Goal: Information Seeking & Learning: Learn about a topic

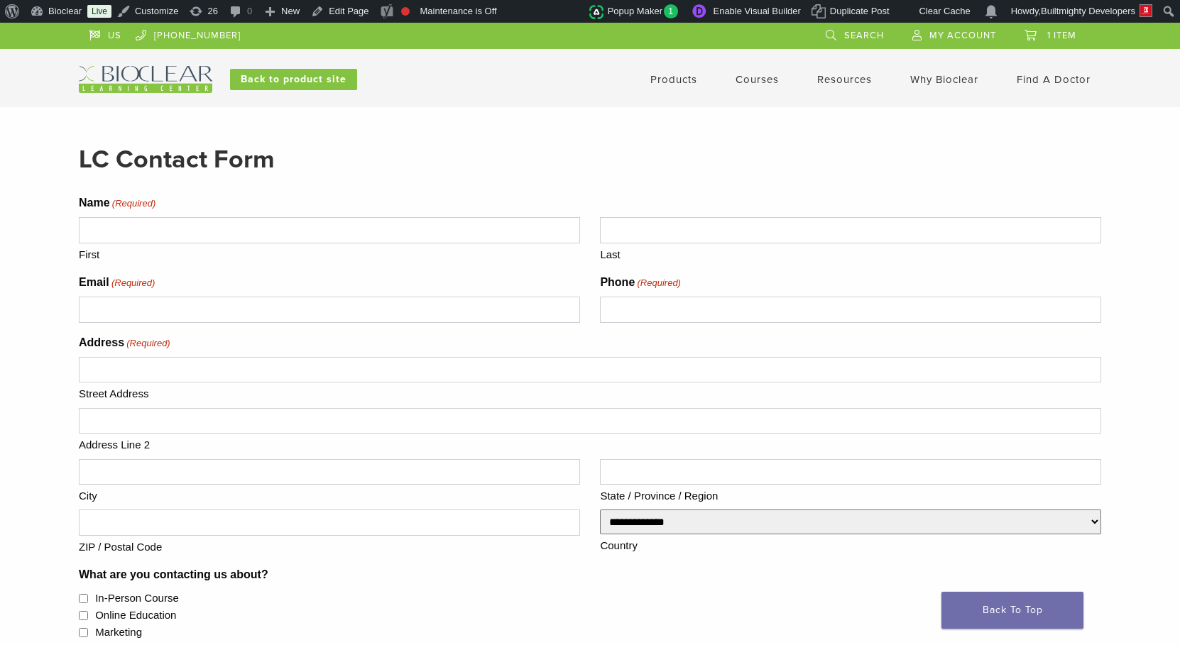
click at [22, 133] on div "LC Contact Form Name (Required) First Last Email (Required) Phone (Required) Ad…" at bounding box center [590, 596] width 1180 height 978
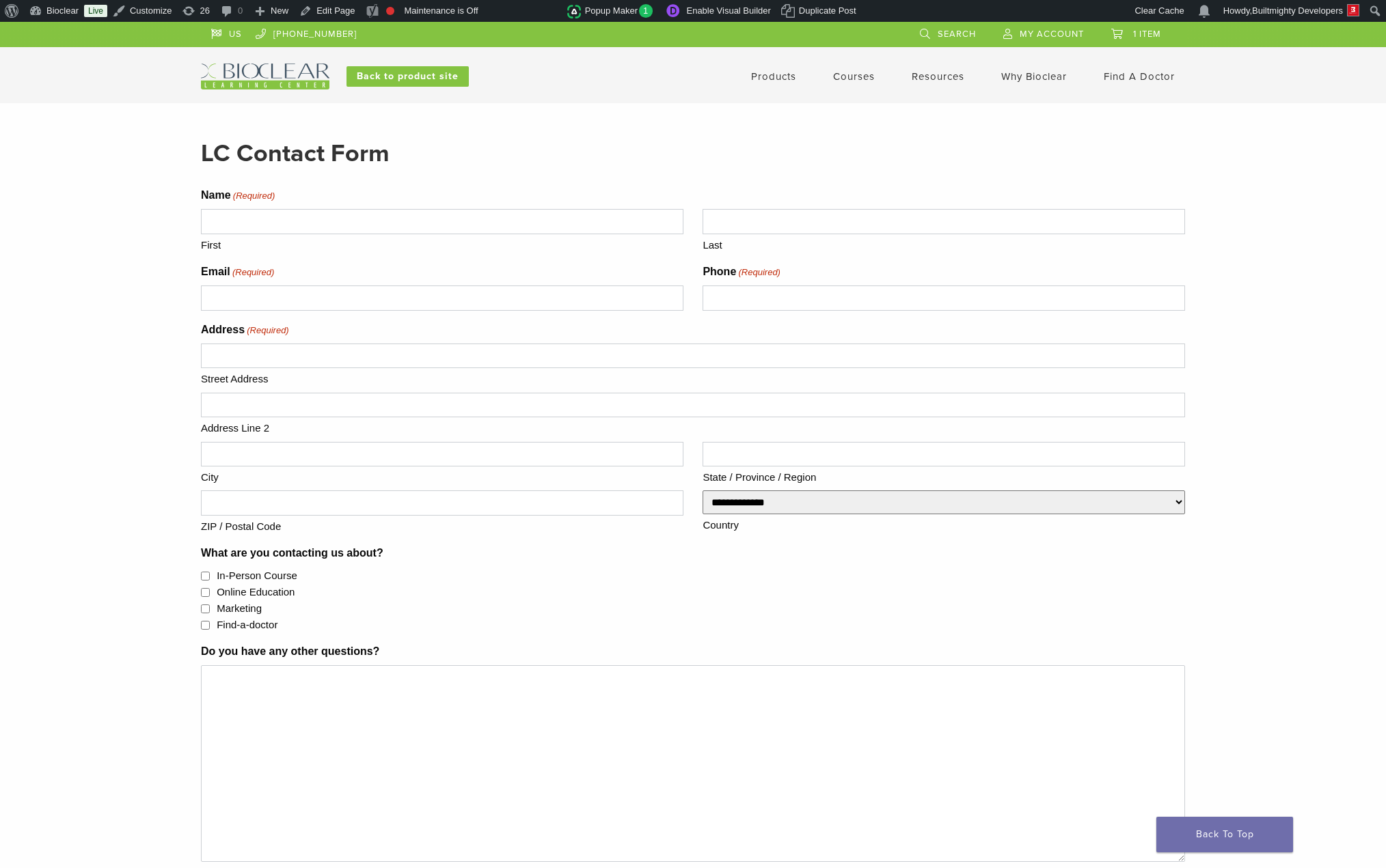
click at [277, 69] on img at bounding box center [265, 76] width 128 height 26
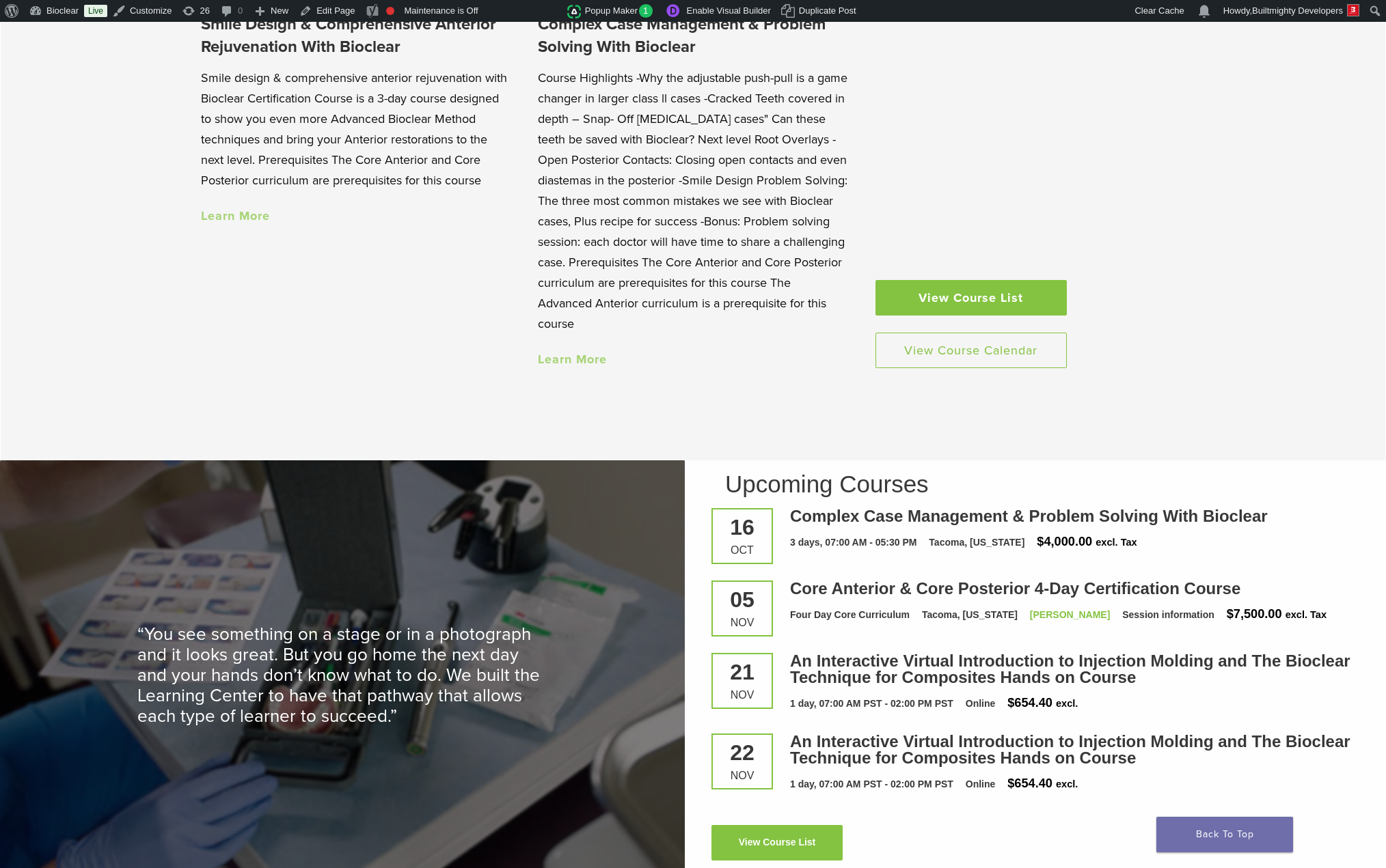
scroll to position [1563, 0]
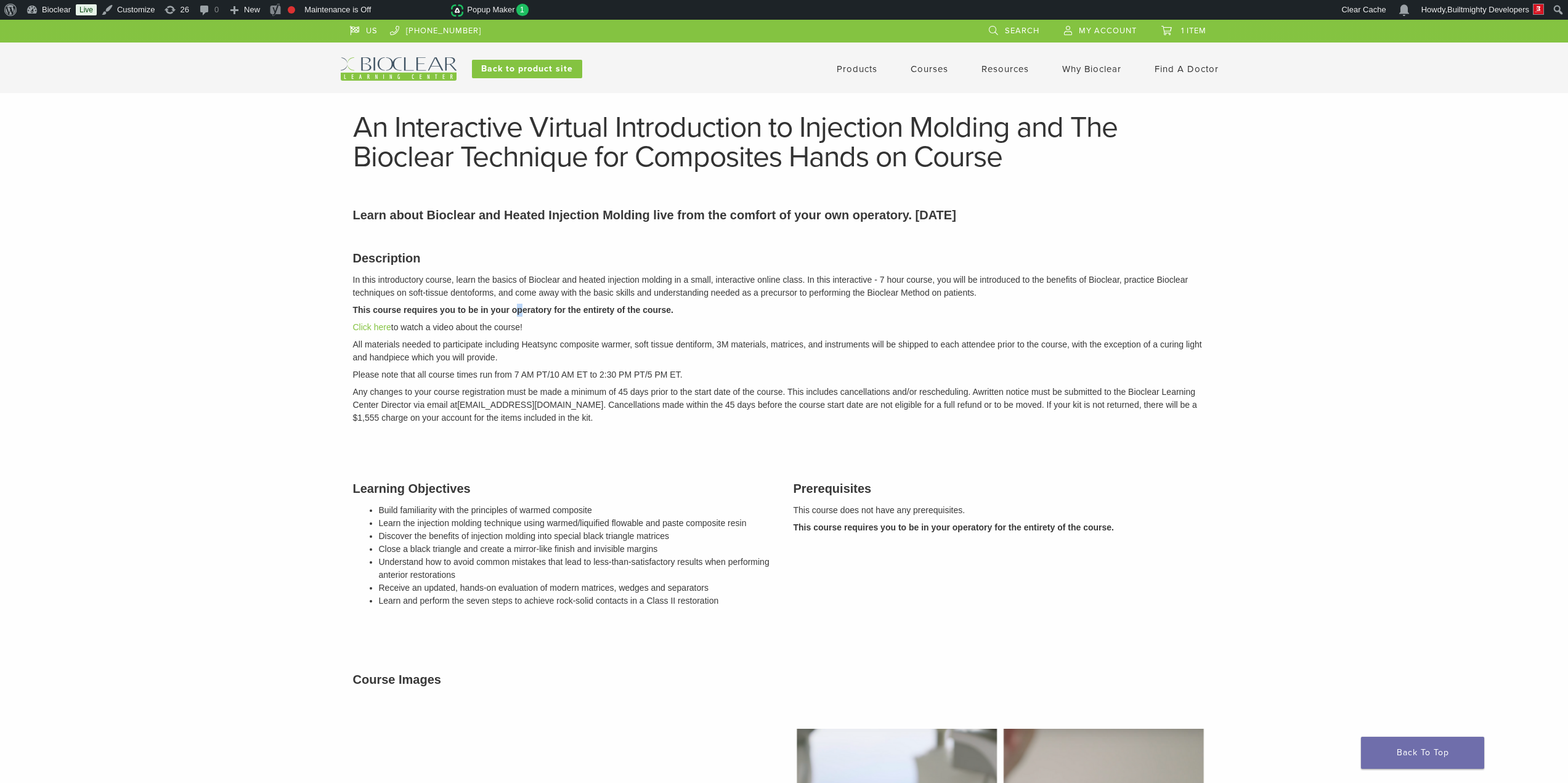
drag, startPoint x: 522, startPoint y: 314, endPoint x: 515, endPoint y: 319, distance: 8.6
click at [522, 315] on p "This course requires you to be in your operatory for the entirety of the course." at bounding box center [784, 310] width 863 height 13
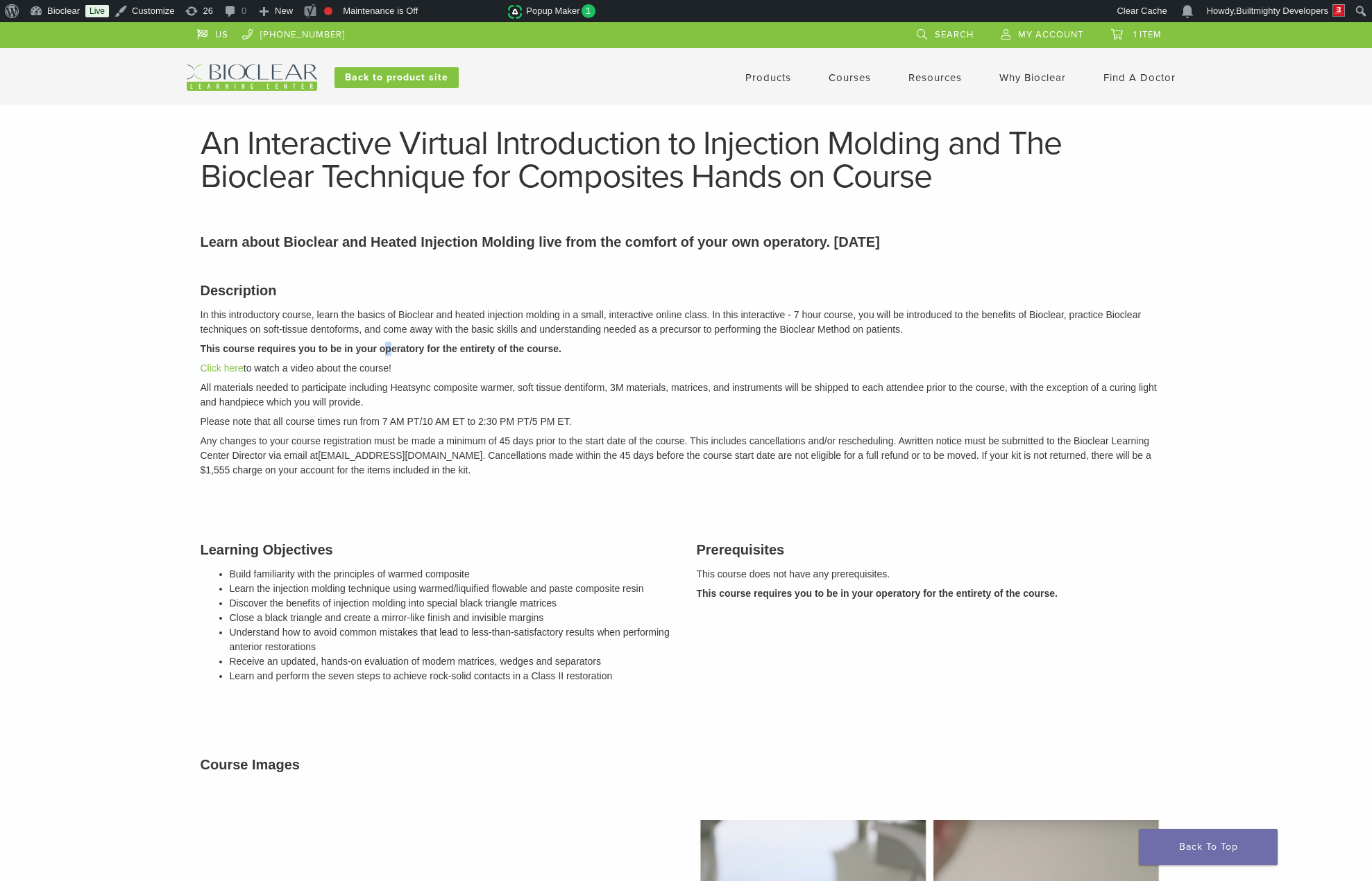
click at [1025, 75] on link "Why Bioclear" at bounding box center [1032, 77] width 66 height 13
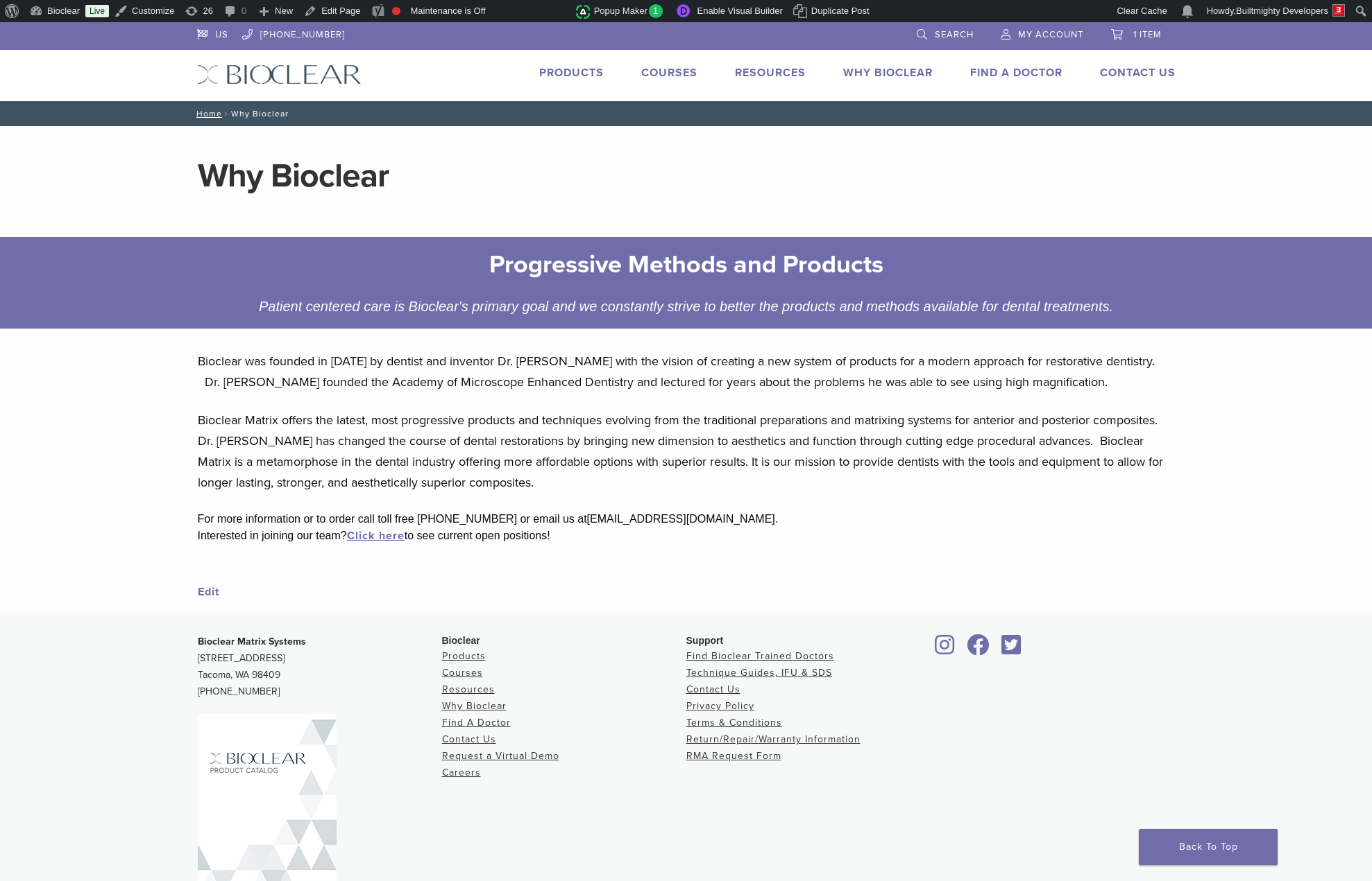
drag, startPoint x: 543, startPoint y: 173, endPoint x: 551, endPoint y: 170, distance: 8.5
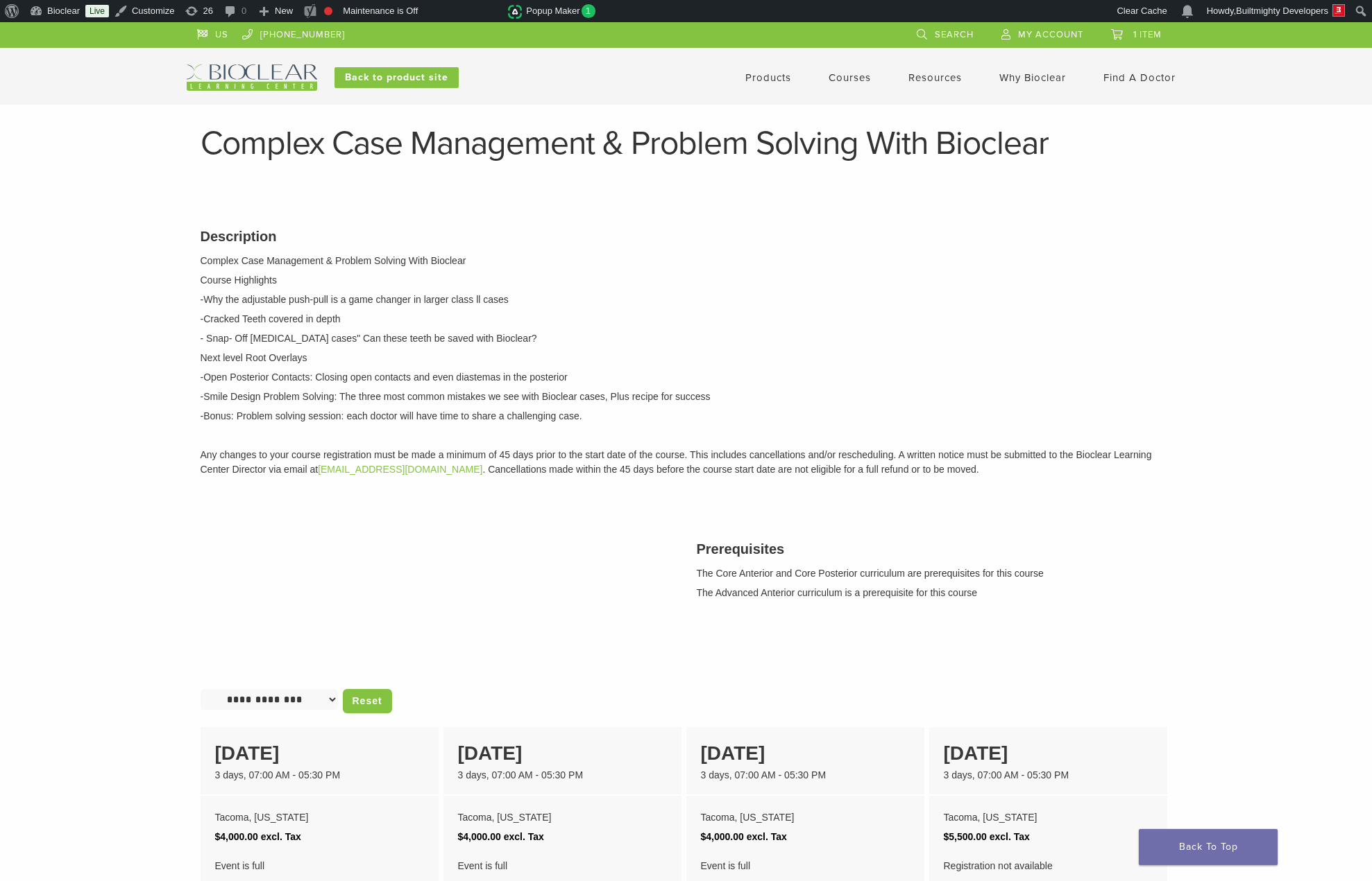
click at [240, 68] on img at bounding box center [251, 77] width 130 height 26
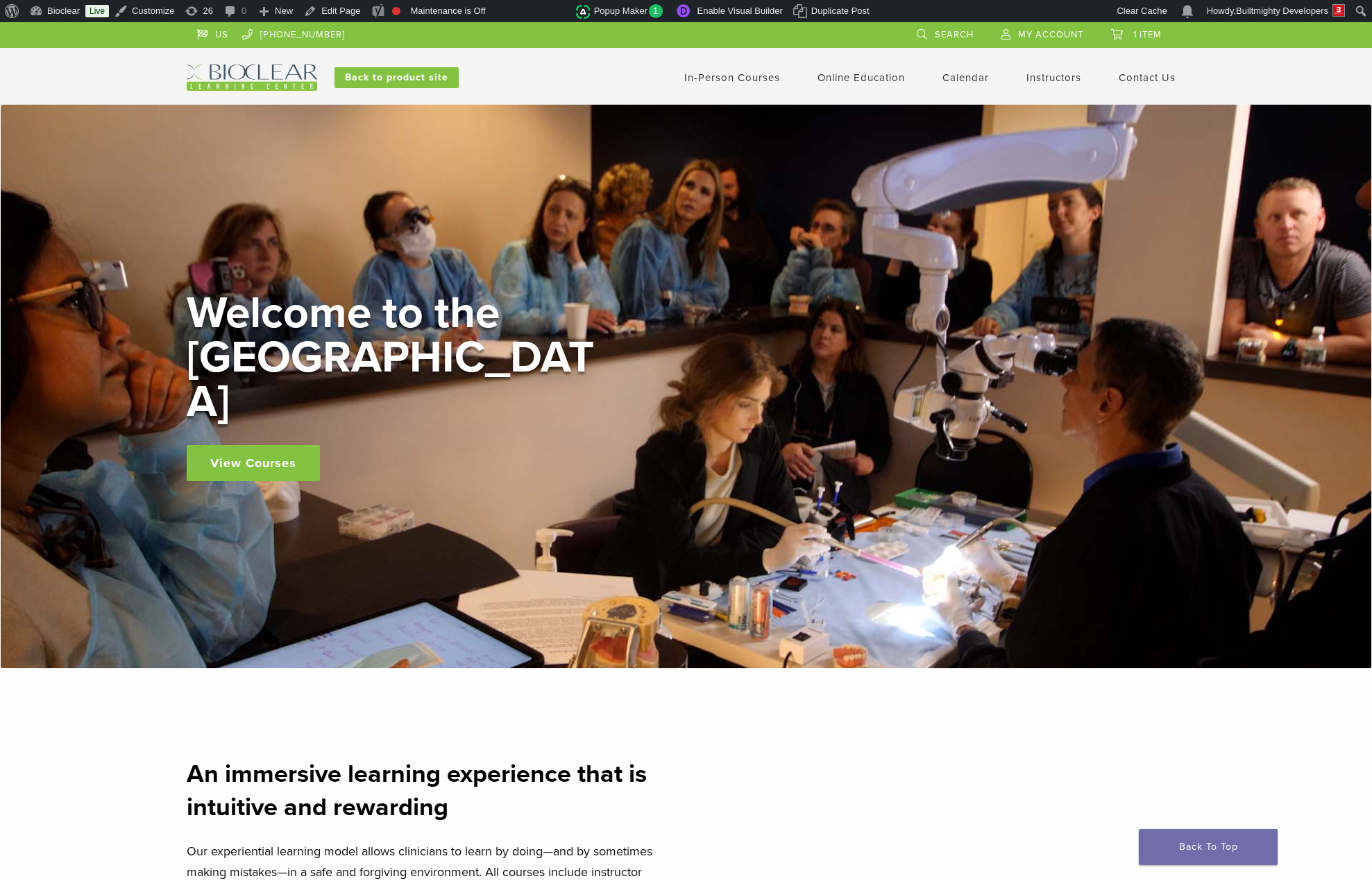
click at [1149, 78] on link "Contact Us" at bounding box center [1146, 77] width 57 height 13
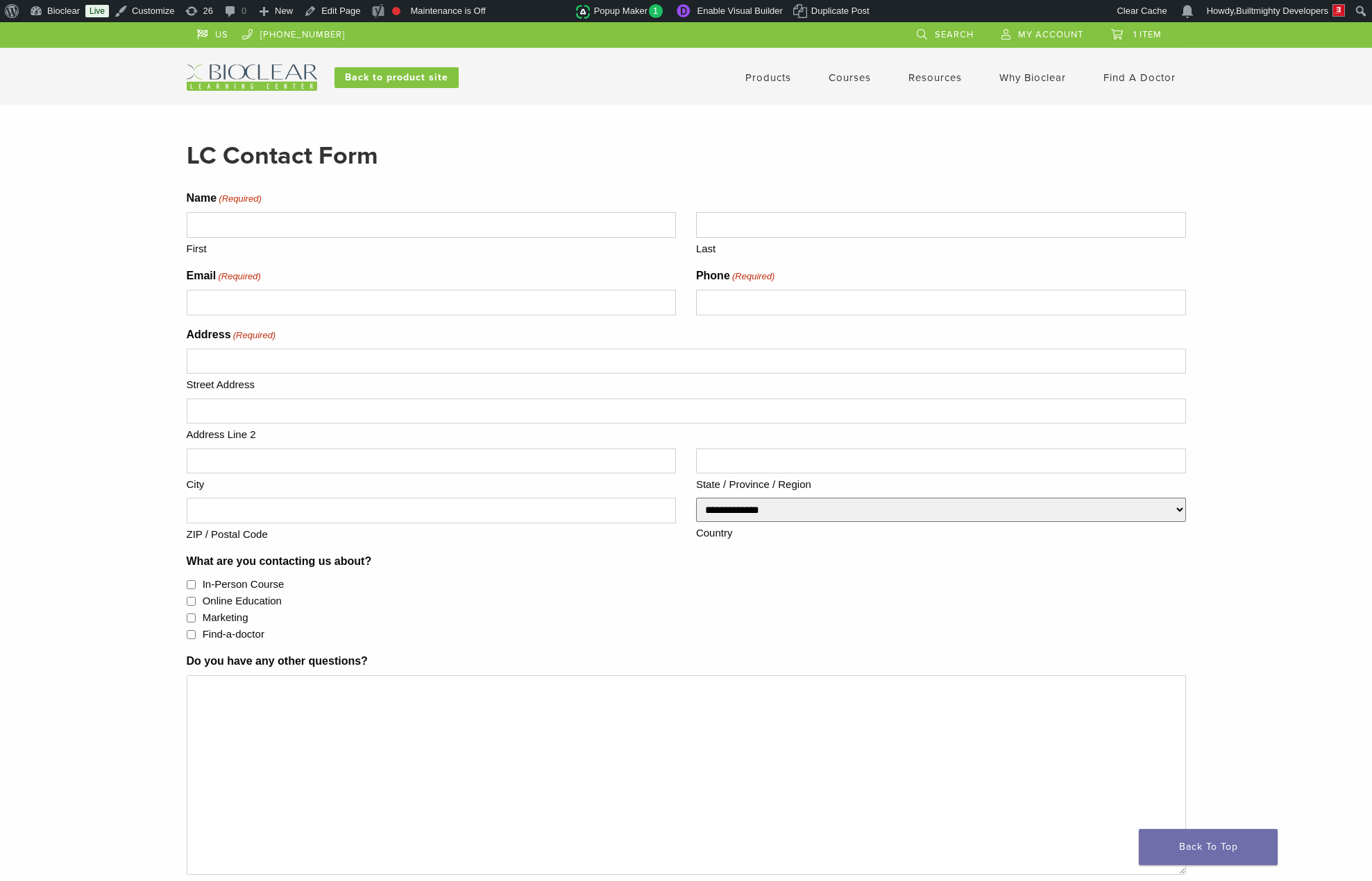
click at [1321, 721] on main "LC Contact Form Name (Required) First Last Email (Required) Phone (Required) Ad…" at bounding box center [686, 591] width 1372 height 902
